Goal: Book appointment/travel/reservation

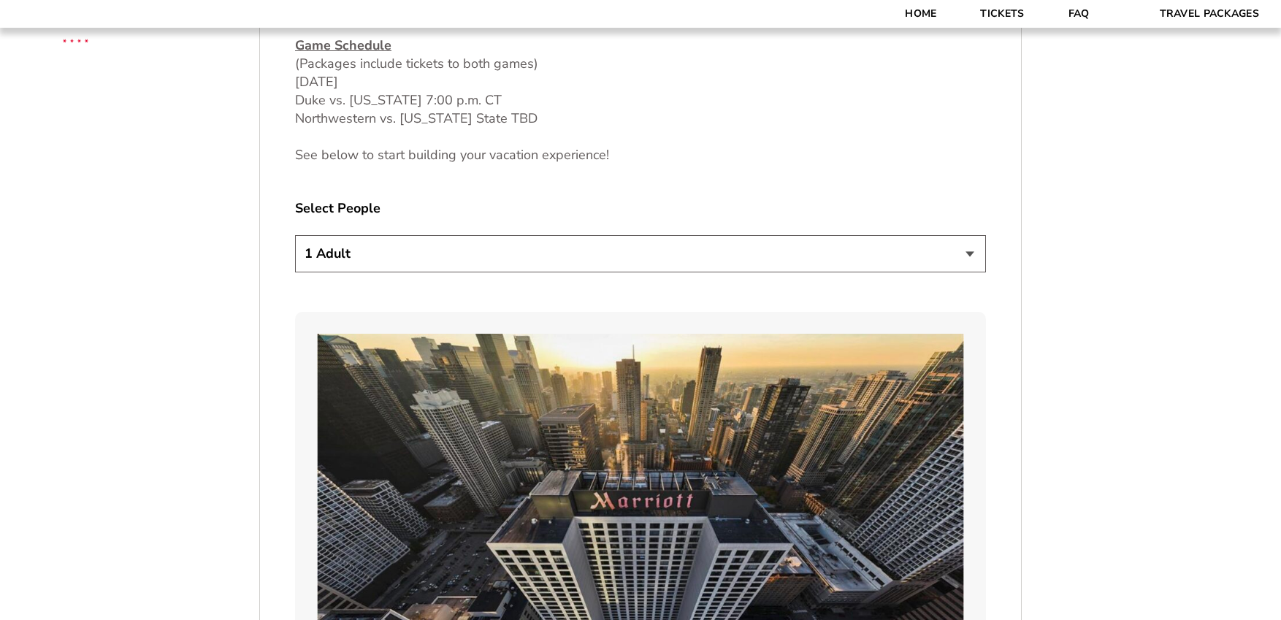
scroll to position [819, 0]
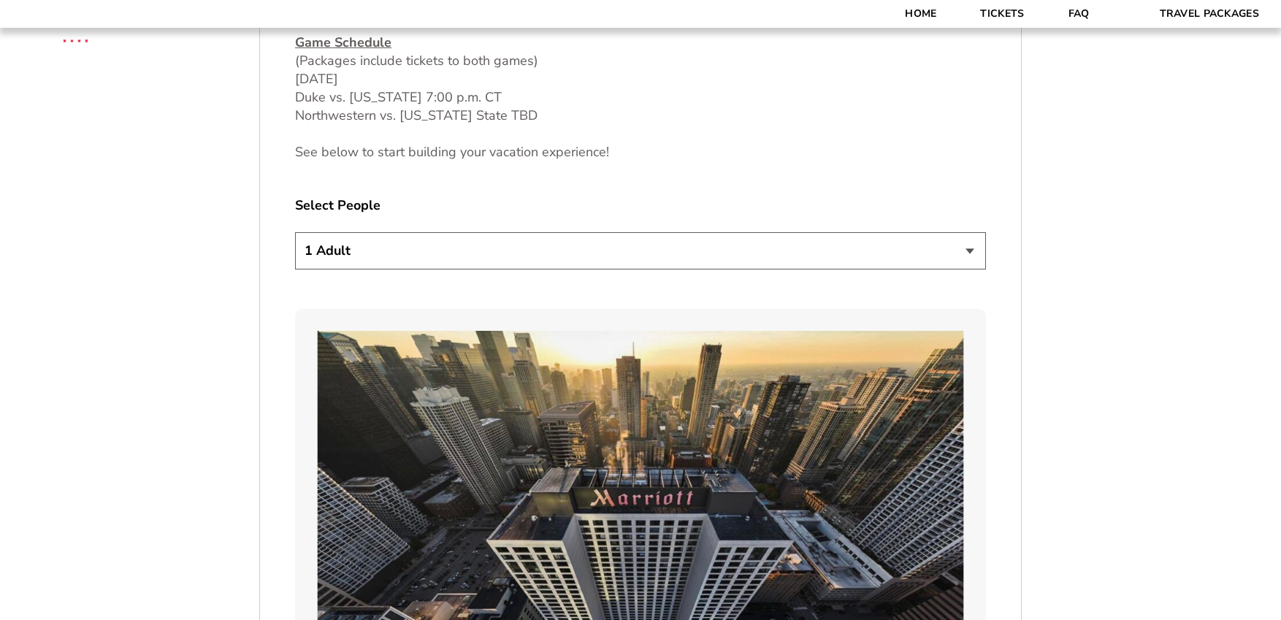
click at [646, 246] on select "1 Adult 2 Adults 3 Adults 4 Adults 2 Adults + 1 Child 2 Adults + 2 Children 2 A…" at bounding box center [640, 250] width 691 height 37
select select "2 Adults"
click at [295, 232] on select "1 Adult 2 Adults 3 Adults 4 Adults 2 Adults + 1 Child 2 Adults + 2 Children 2 A…" at bounding box center [640, 250] width 691 height 37
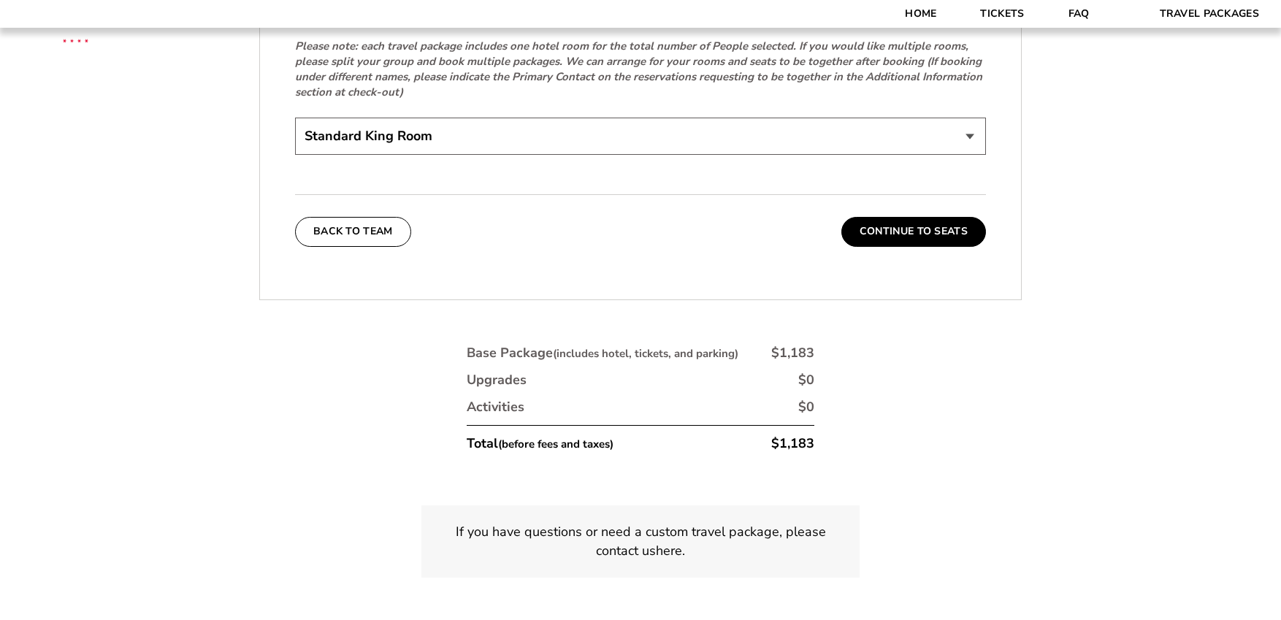
scroll to position [3312, 0]
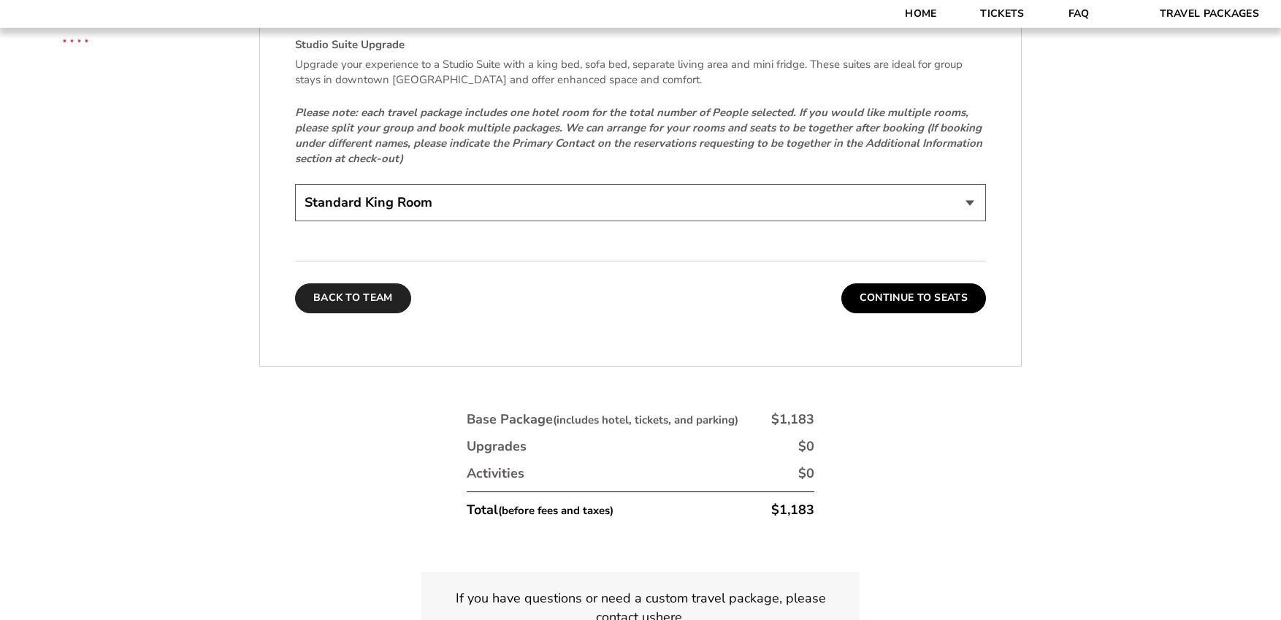
click at [366, 283] on button "Back To Team" at bounding box center [353, 297] width 116 height 29
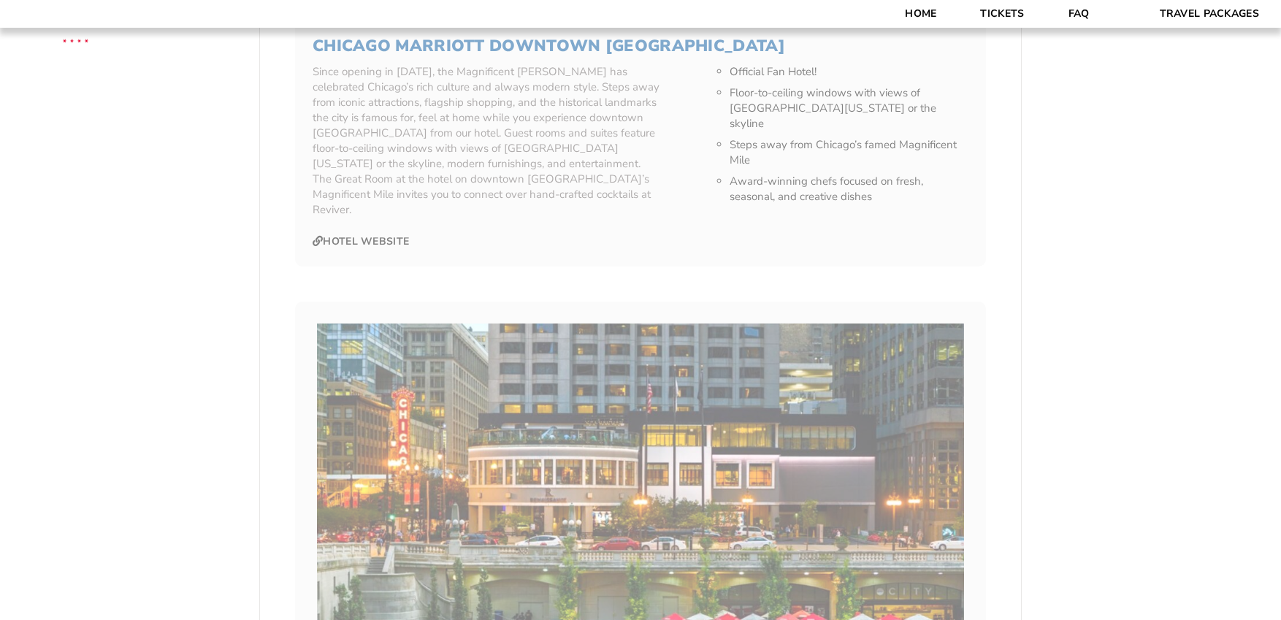
scroll to position [293, 0]
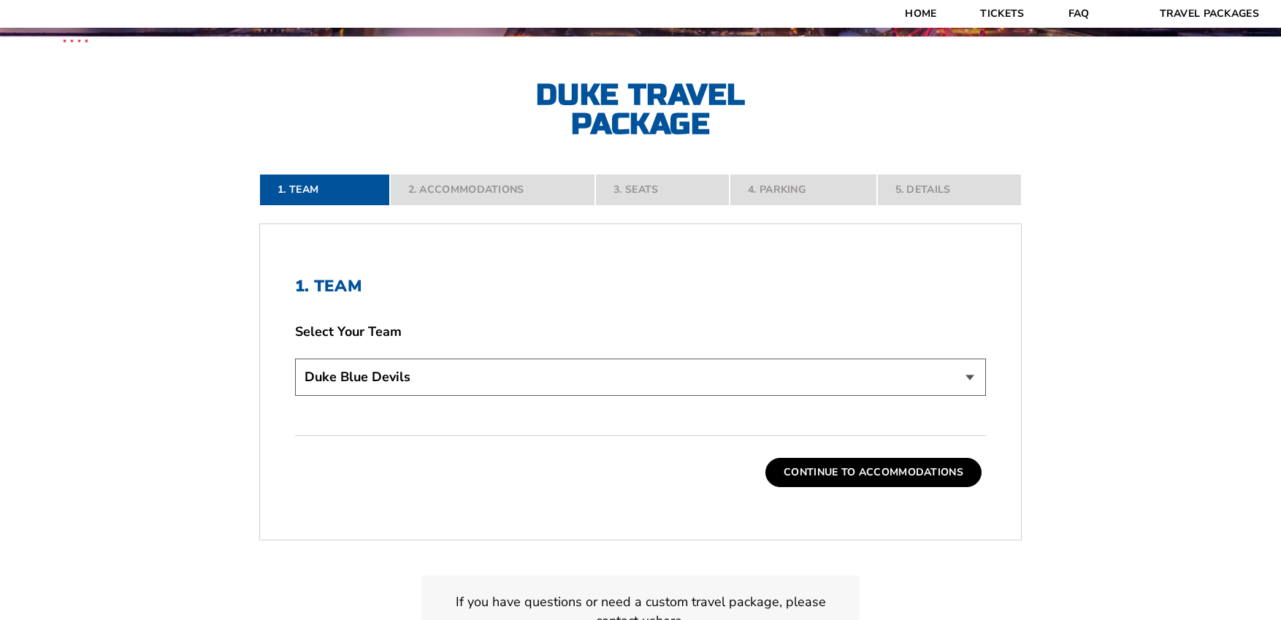
click at [645, 195] on nav "1. Team 2. Accommodations 3. Seats 4. Parking 5. Details" at bounding box center [640, 190] width 763 height 32
click at [646, 189] on nav "1. Team 2. Accommodations 3. Seats 4. Parking 5. Details" at bounding box center [640, 190] width 763 height 32
click at [658, 194] on nav "1. Team 2. Accommodations 3. Seats 4. Parking 5. Details" at bounding box center [640, 190] width 763 height 32
click at [658, 192] on nav "1. Team 2. Accommodations 3. Seats 4. Parking 5. Details" at bounding box center [640, 190] width 763 height 32
